Goal: Find specific page/section

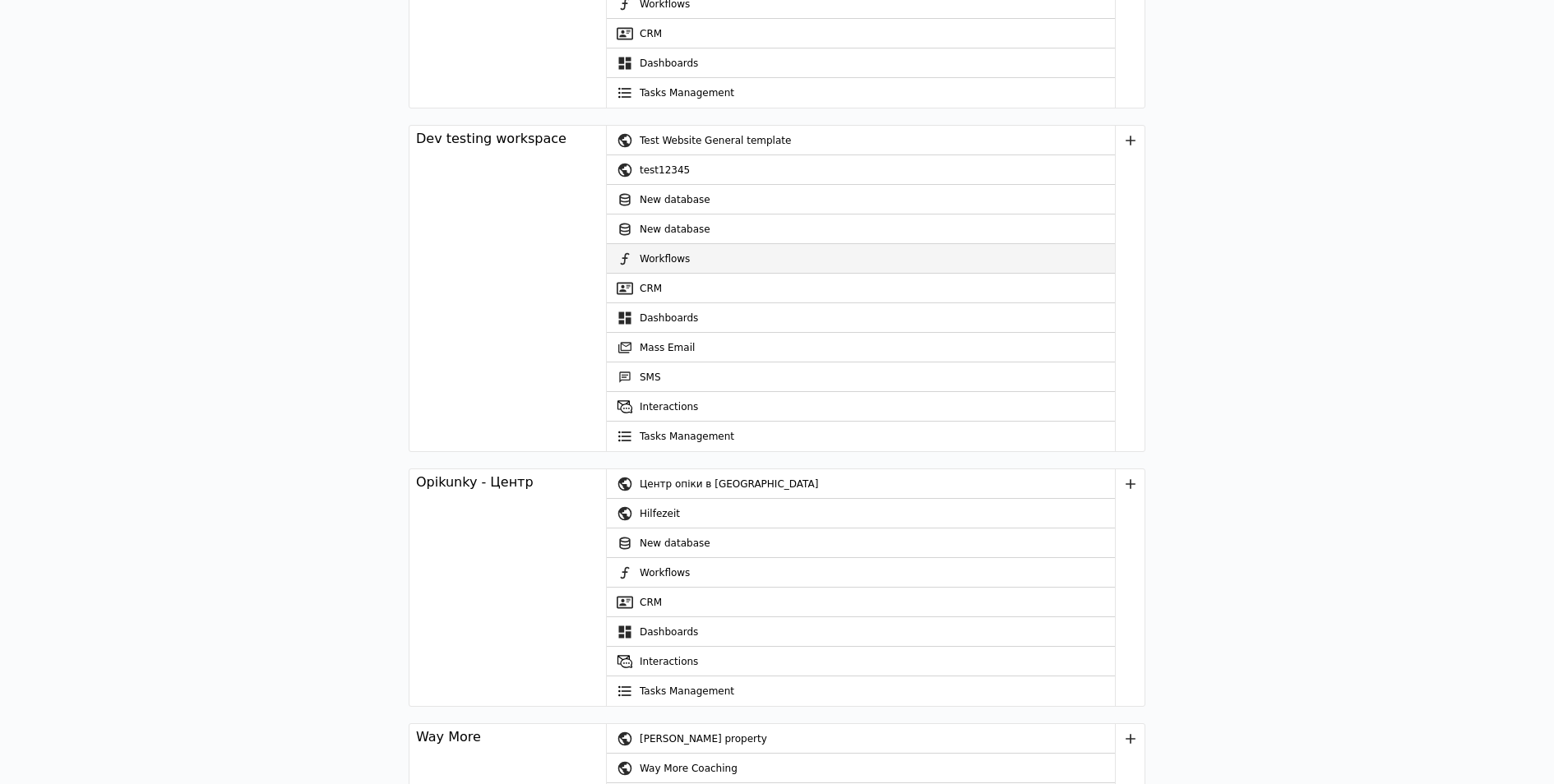
scroll to position [457, 0]
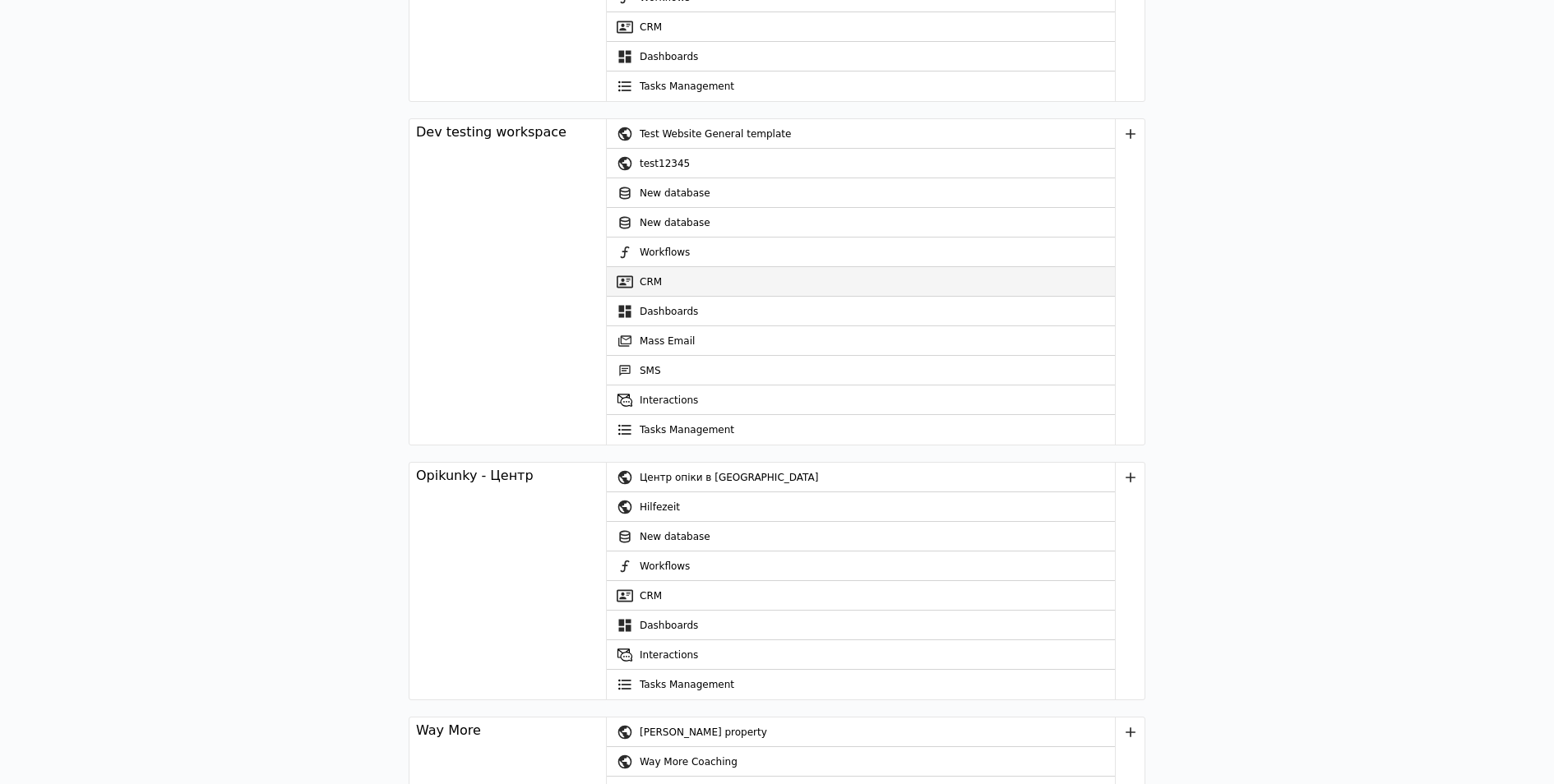
click at [648, 276] on link "CRM" at bounding box center [861, 283] width 508 height 30
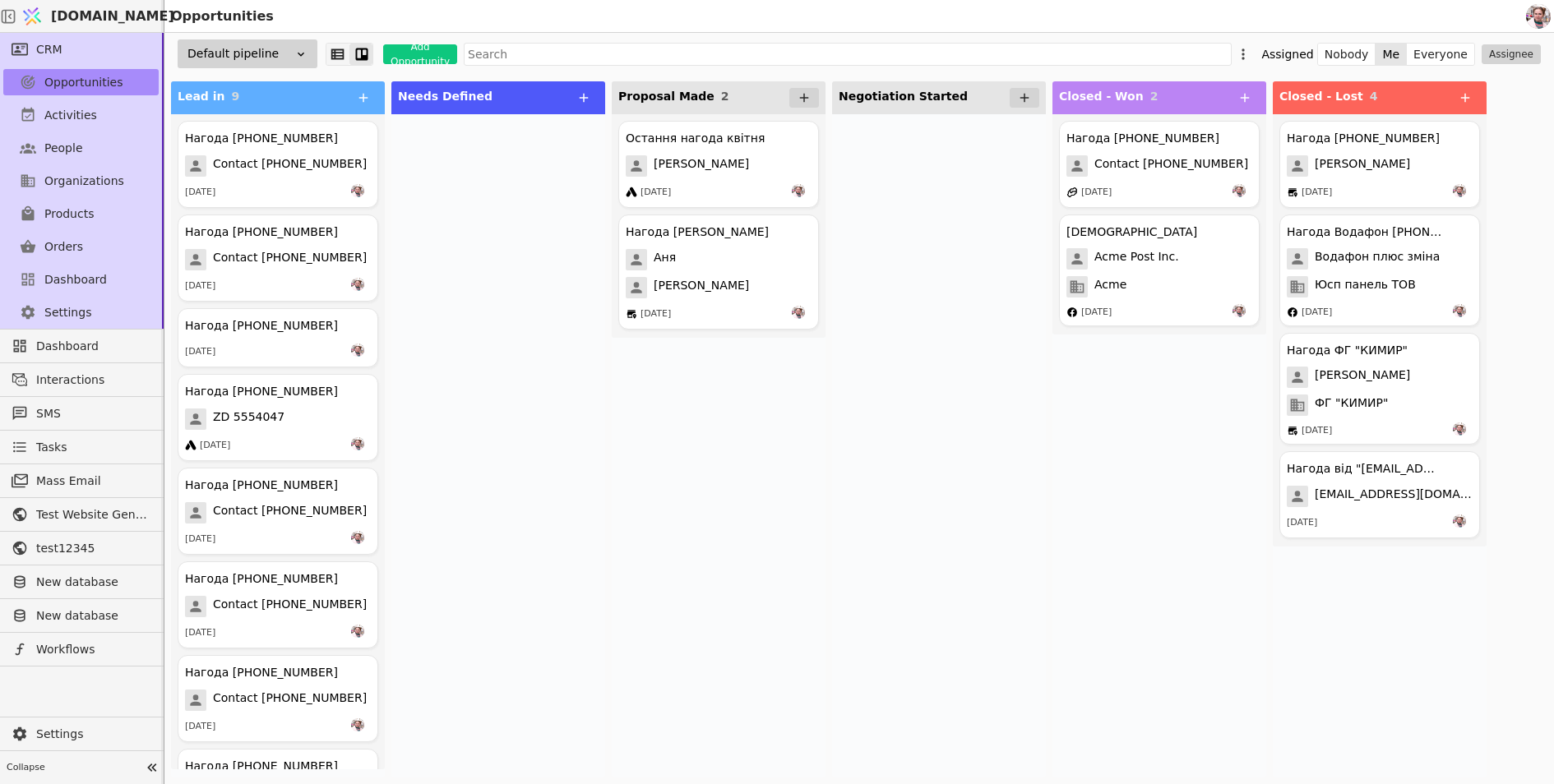
click at [340, 58] on icon at bounding box center [338, 53] width 13 height 10
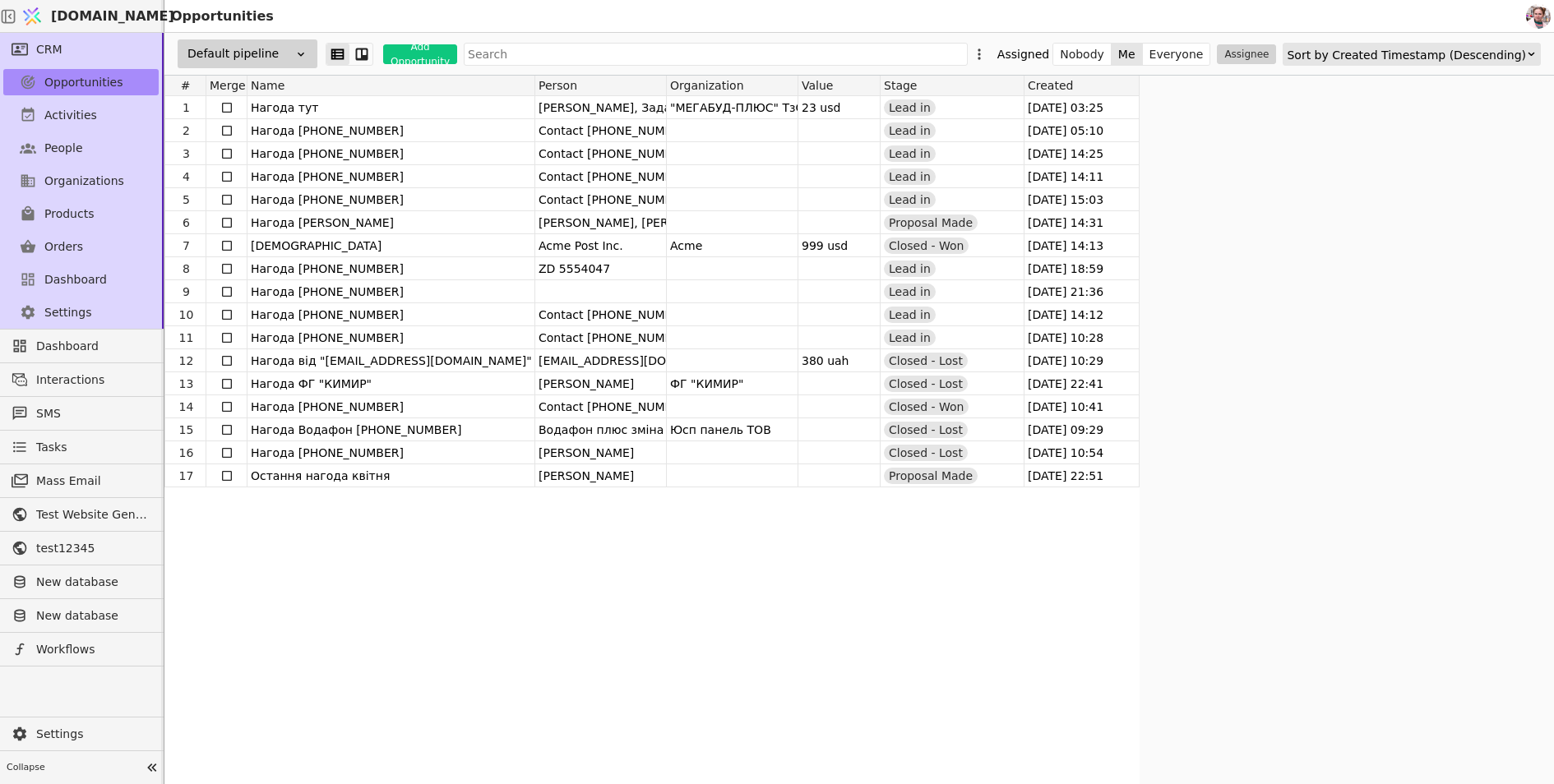
click at [360, 50] on icon at bounding box center [362, 54] width 15 height 15
